Goal: Task Accomplishment & Management: Use online tool/utility

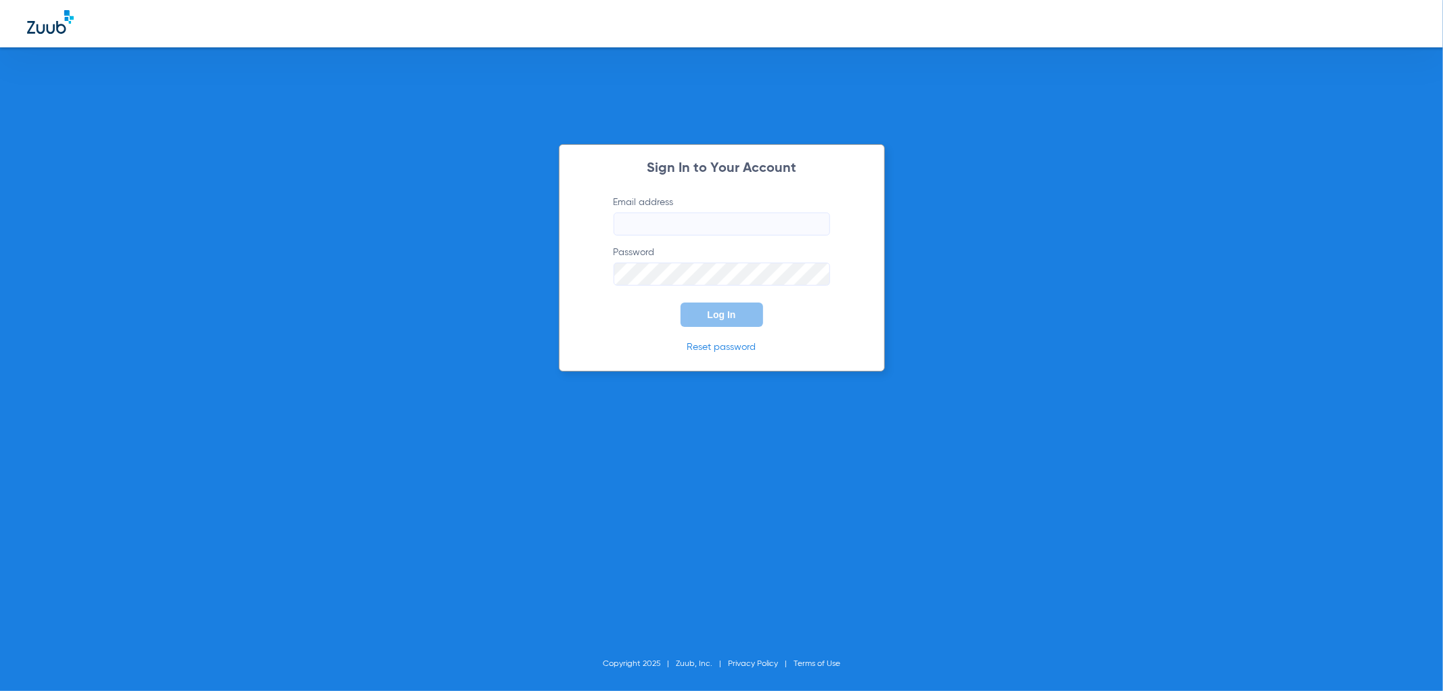
type input "[EMAIL_ADDRESS][DOMAIN_NAME]"
click at [700, 313] on button "Log In" at bounding box center [722, 314] width 83 height 24
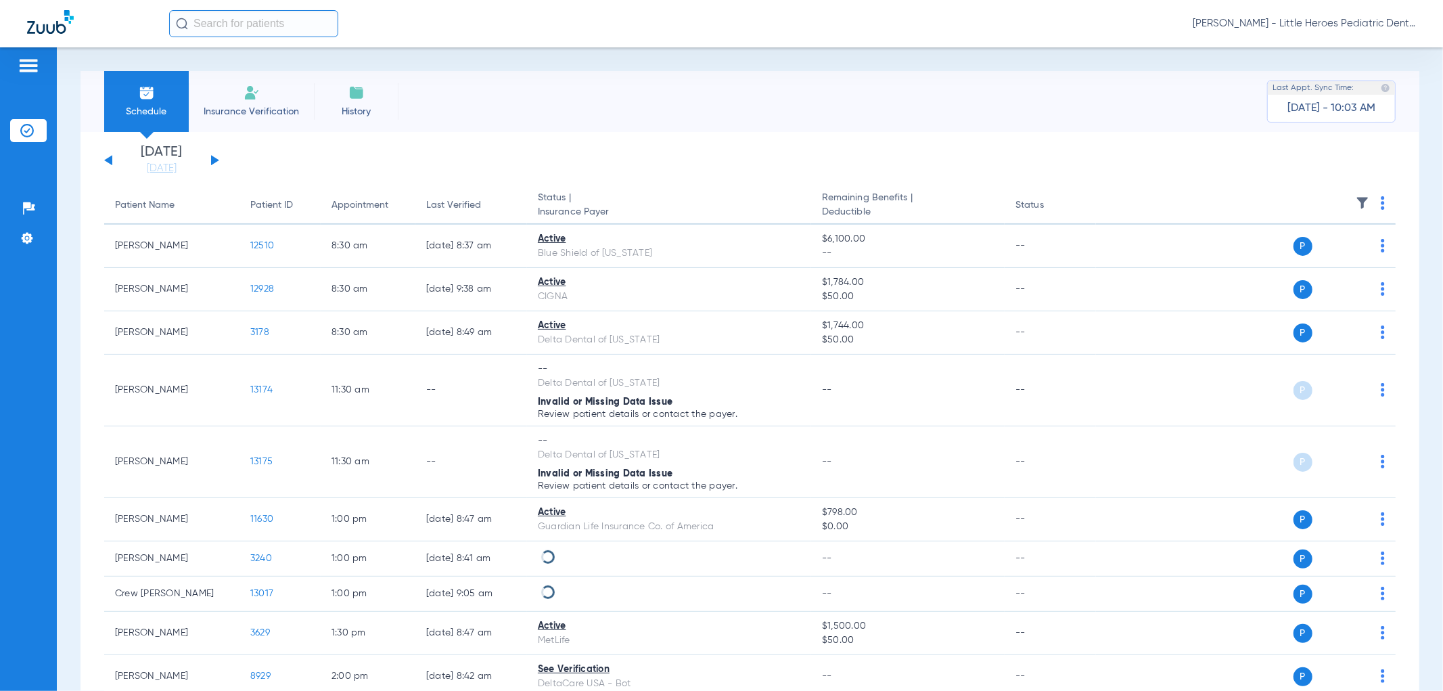
click at [212, 157] on button at bounding box center [215, 160] width 8 height 10
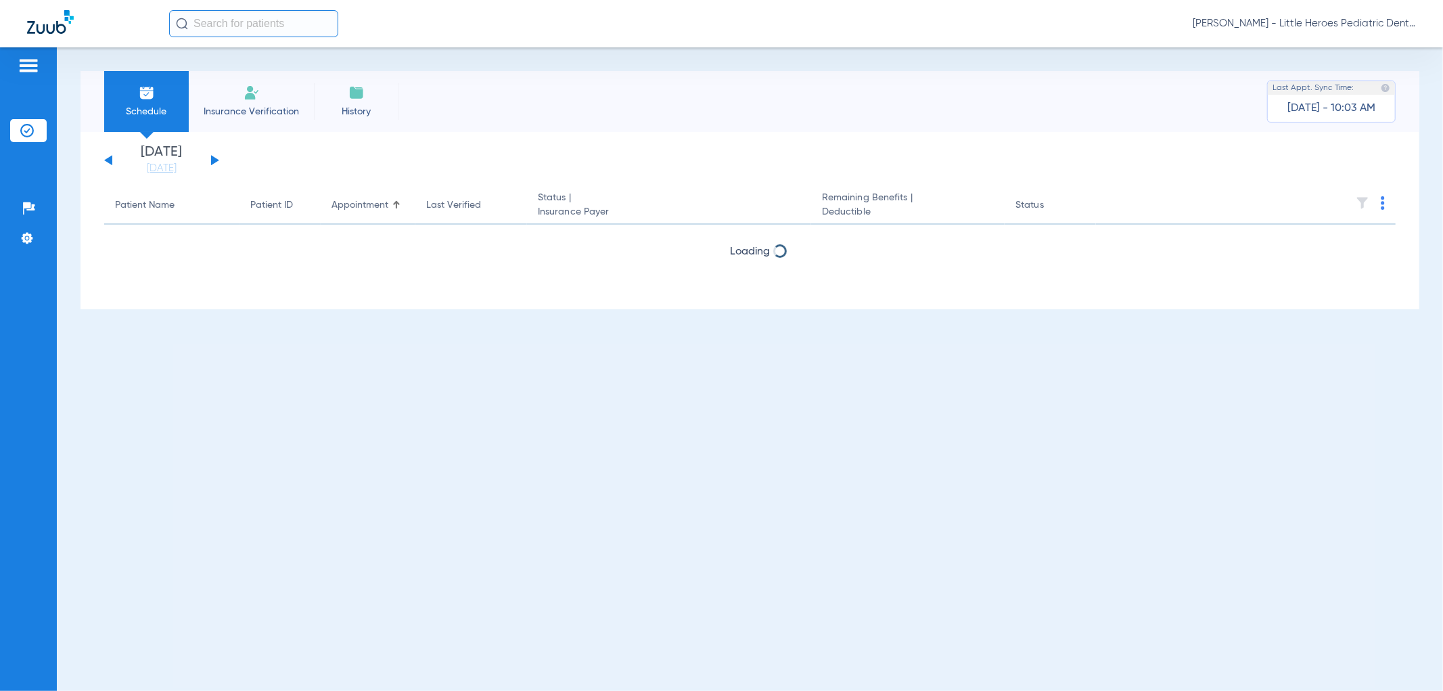
click at [210, 157] on div "[DATE] [DATE] [DATE] [DATE] [DATE] [DATE] [DATE] [DATE] [DATE] [DATE] [DATE] [D…" at bounding box center [161, 160] width 115 height 30
click at [214, 159] on button at bounding box center [215, 160] width 8 height 10
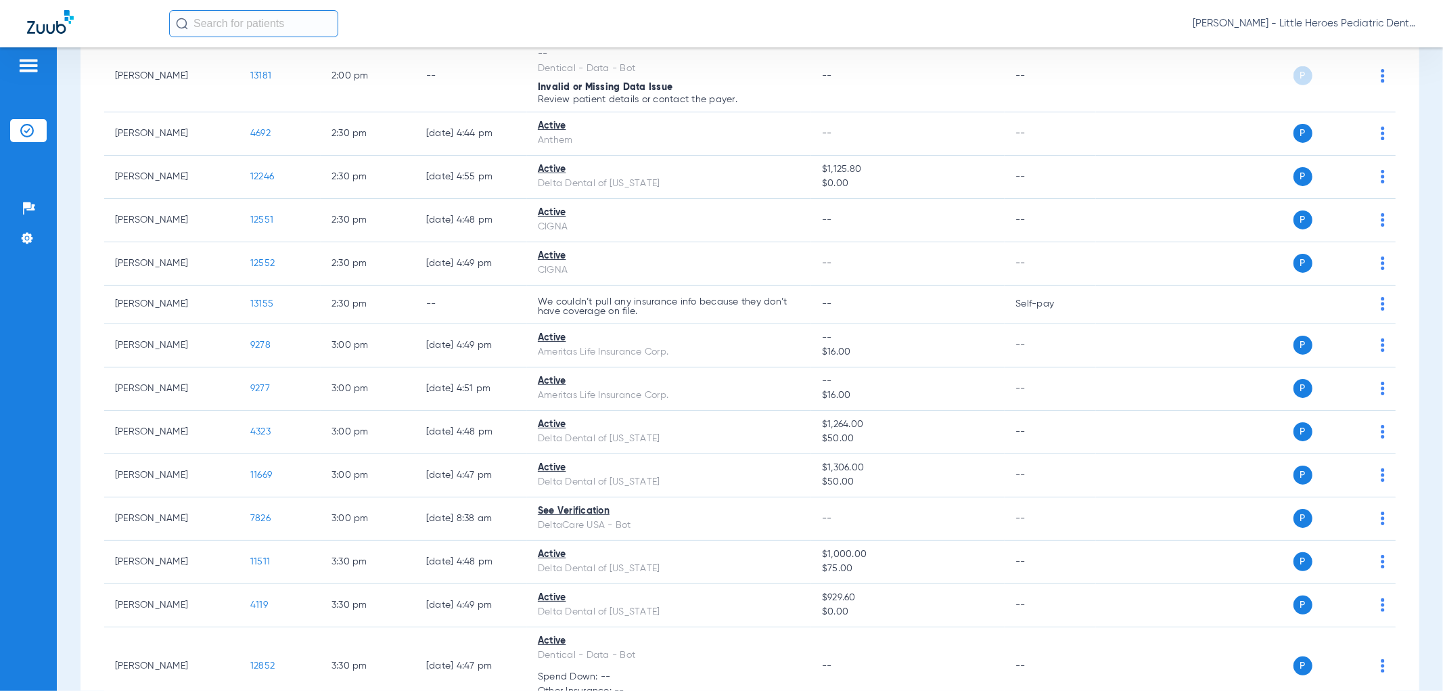
scroll to position [827, 0]
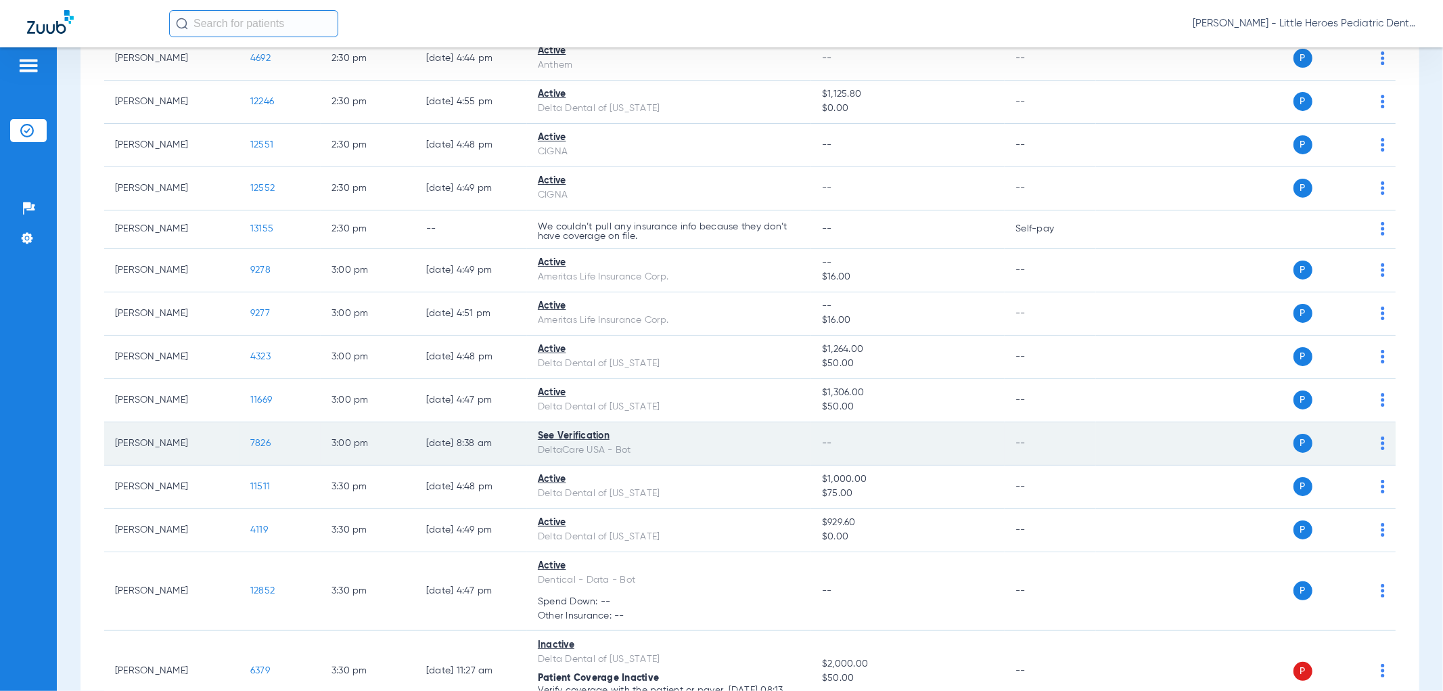
click at [1381, 444] on img at bounding box center [1383, 443] width 4 height 14
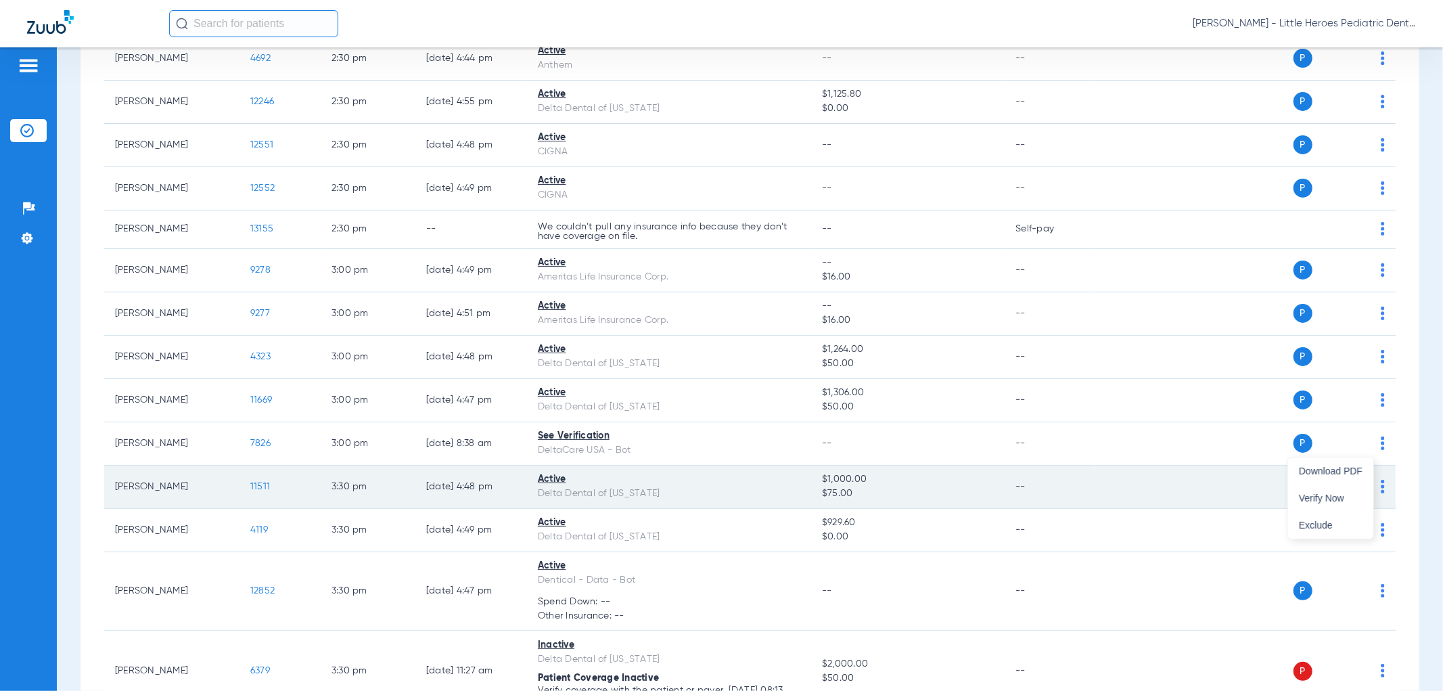
click at [1340, 497] on span "Verify Now" at bounding box center [1331, 497] width 64 height 9
